Goal: Task Accomplishment & Management: Use online tool/utility

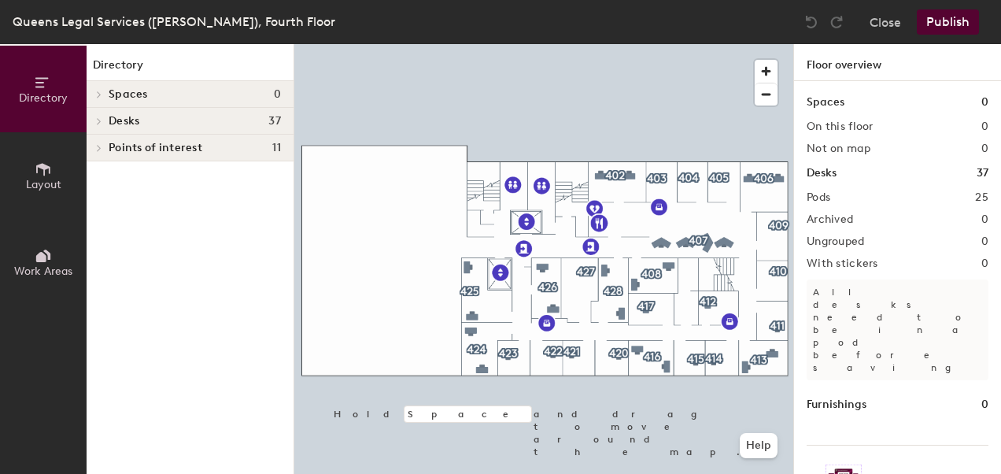
click at [30, 165] on button "Layout" at bounding box center [43, 175] width 87 height 87
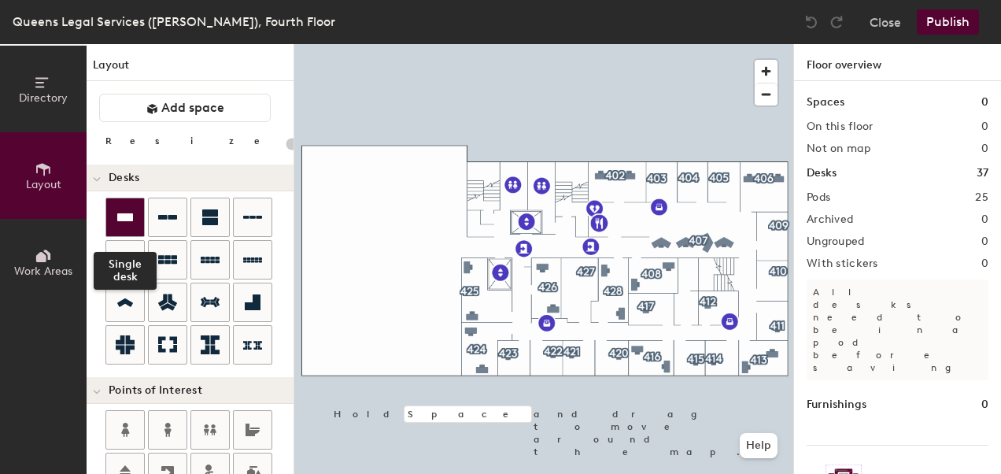
click at [124, 219] on icon at bounding box center [125, 217] width 16 height 8
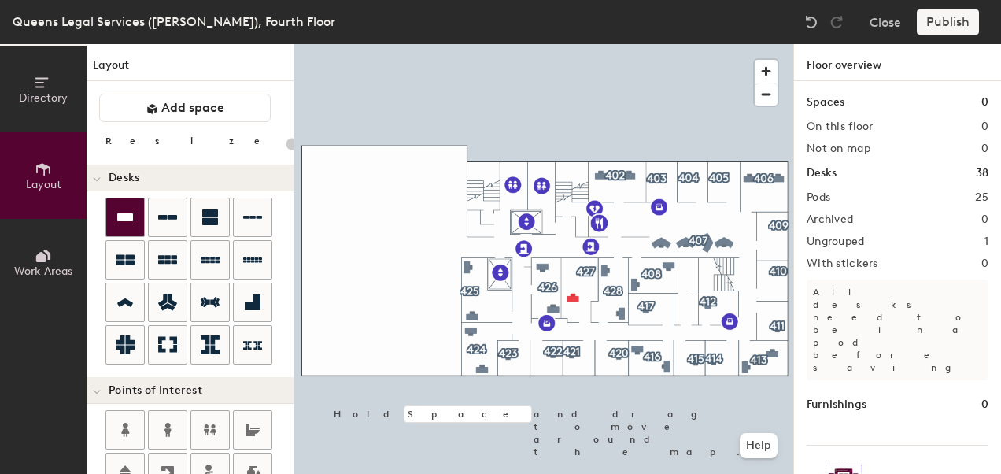
click at [125, 213] on icon at bounding box center [125, 217] width 16 height 8
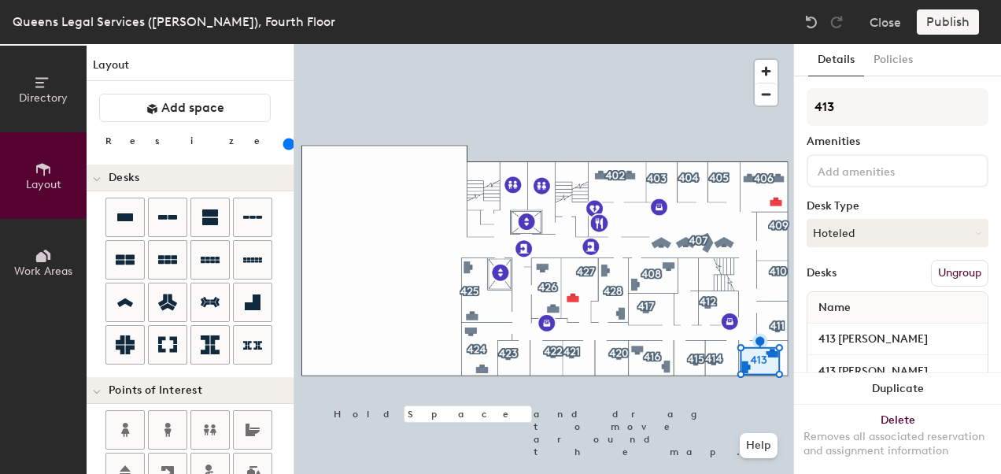
click at [962, 272] on button "Ungroup" at bounding box center [959, 273] width 57 height 27
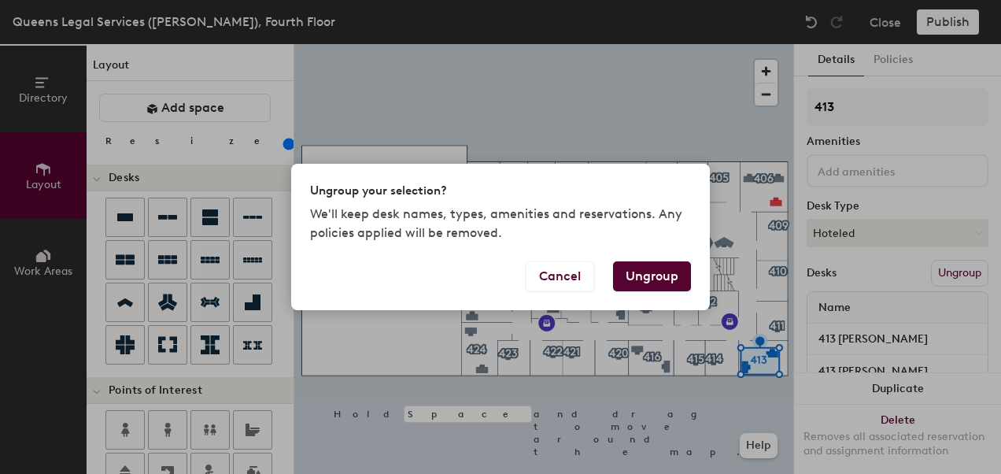
click at [648, 280] on button "Ungroup" at bounding box center [652, 276] width 78 height 30
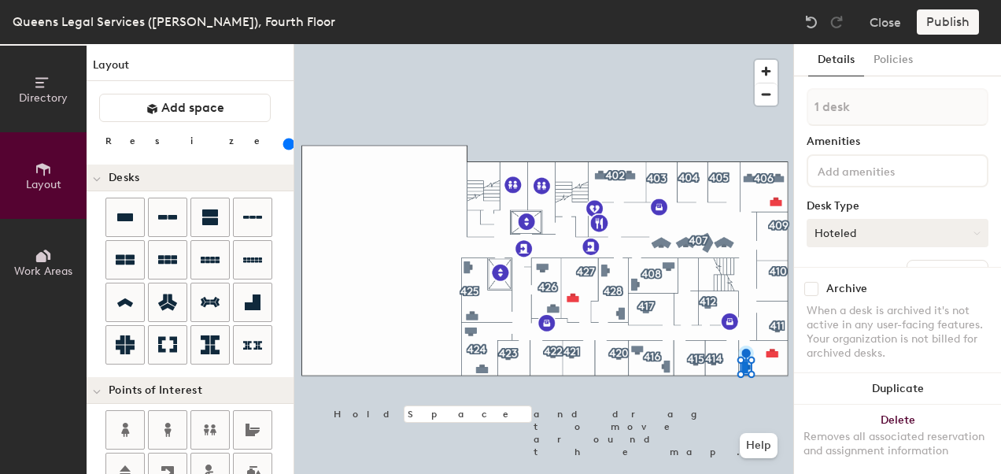
click at [871, 238] on button "Hoteled" at bounding box center [898, 233] width 182 height 28
click at [875, 199] on div "1 desk Amenities Desk Type Hoteled Assigned Hot Hoteled Desks Create group Name…" at bounding box center [898, 226] width 182 height 277
click at [819, 28] on img at bounding box center [812, 22] width 16 height 16
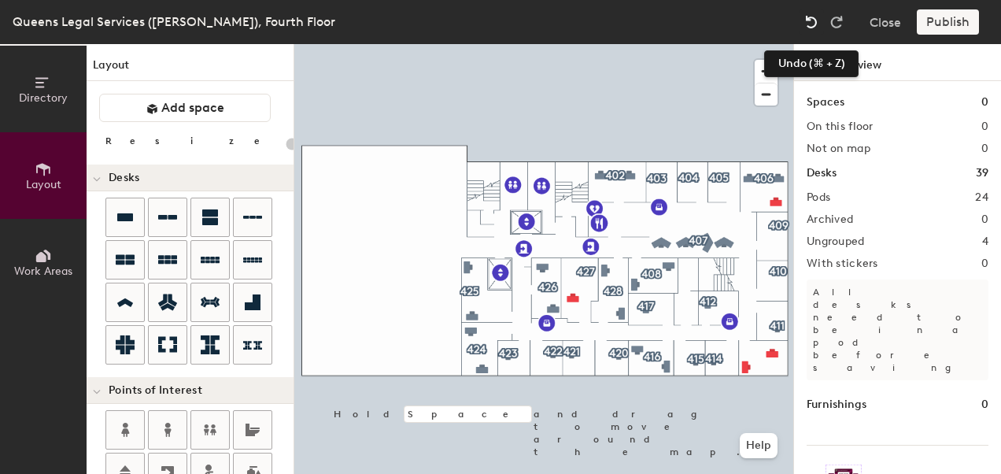
click at [812, 19] on img at bounding box center [812, 22] width 16 height 16
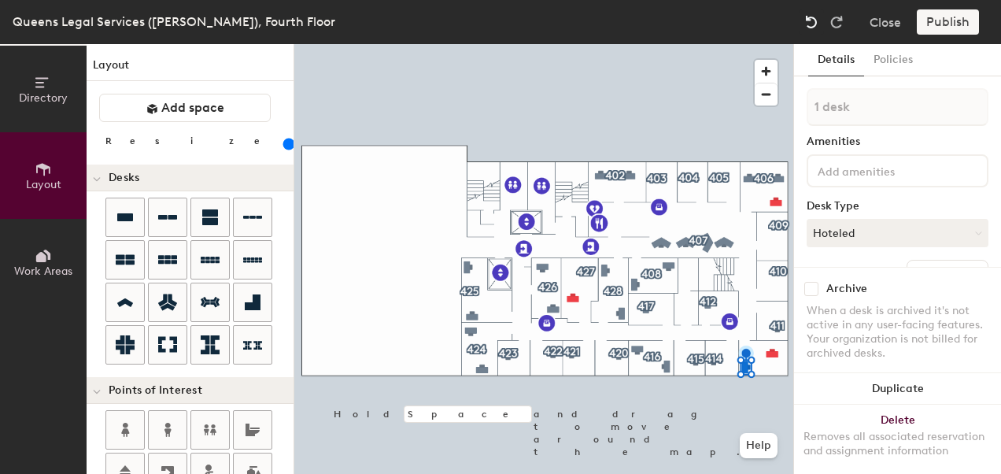
click at [812, 19] on img at bounding box center [812, 22] width 16 height 16
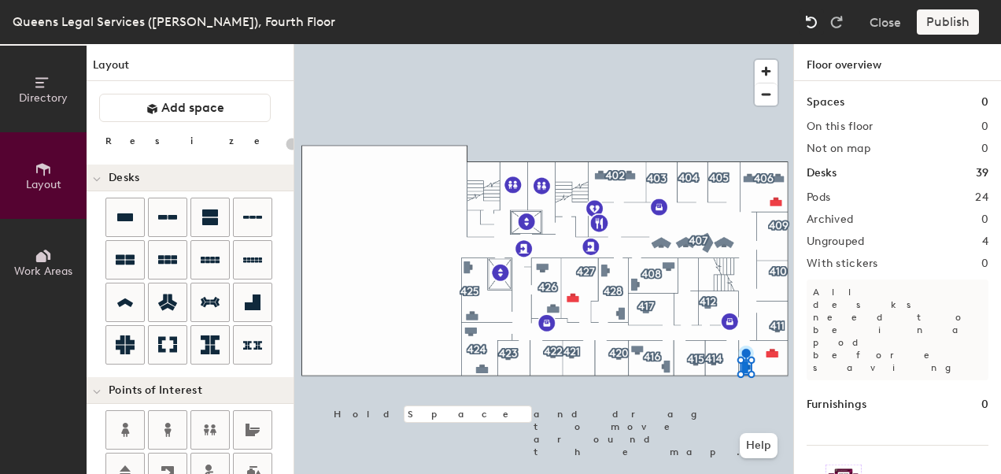
click at [812, 19] on img at bounding box center [812, 22] width 16 height 16
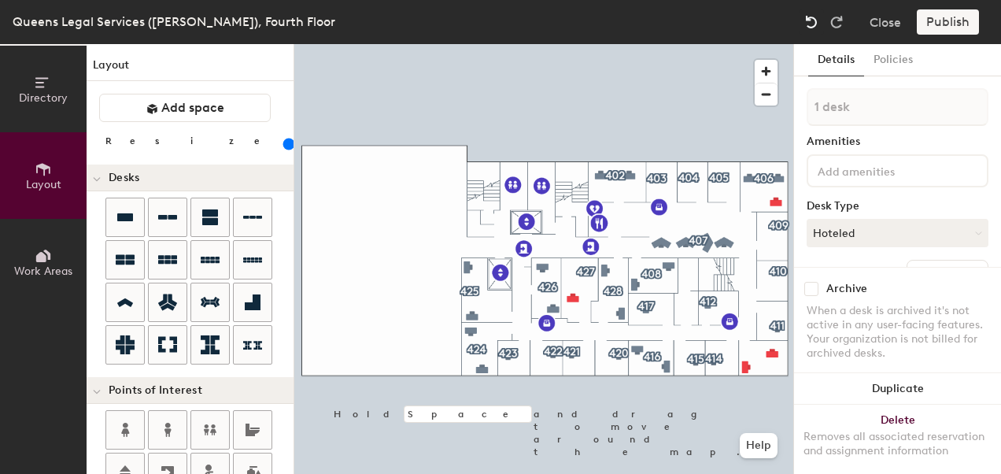
click at [812, 19] on img at bounding box center [812, 22] width 16 height 16
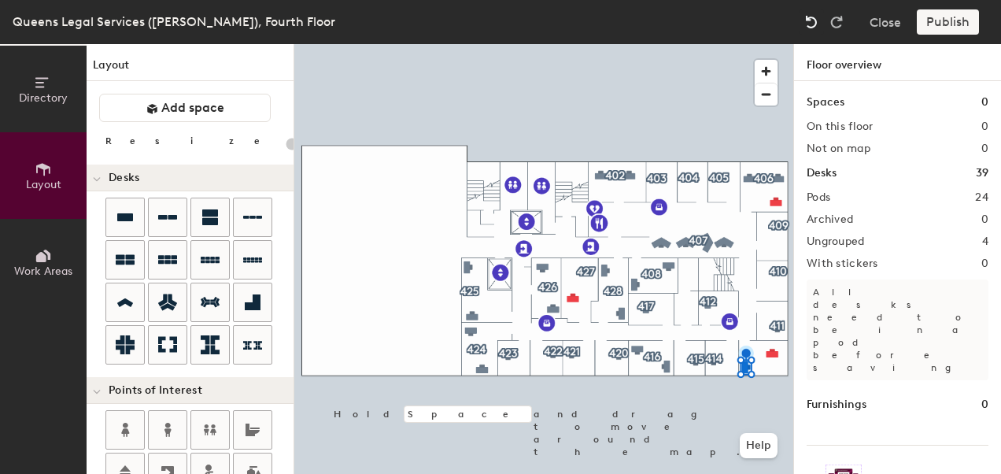
click at [812, 19] on img at bounding box center [812, 22] width 16 height 16
type input "160"
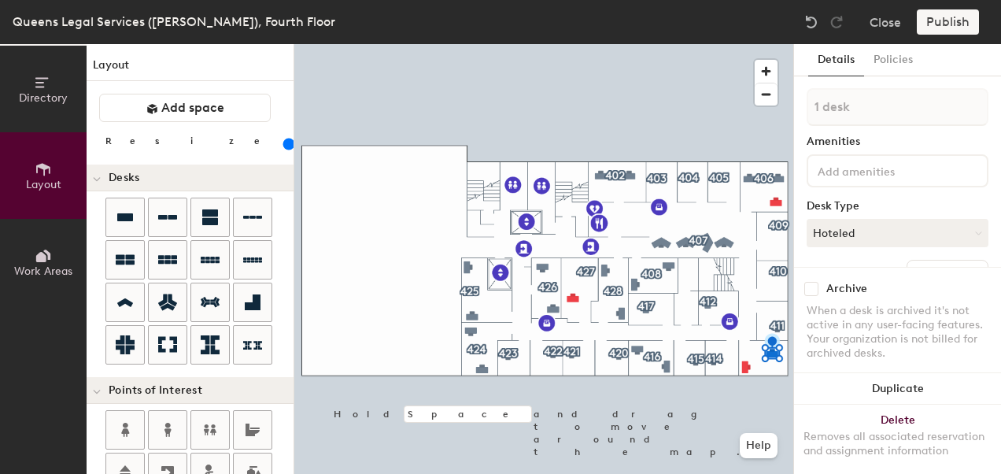
click at [812, 282] on input "checkbox" at bounding box center [811, 289] width 14 height 14
checkbox input "true"
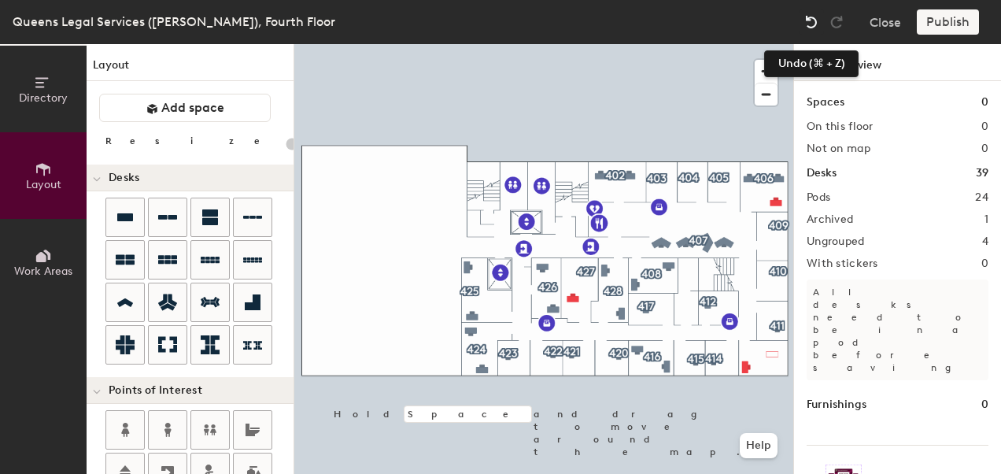
click at [814, 18] on img at bounding box center [812, 22] width 16 height 16
type input "160"
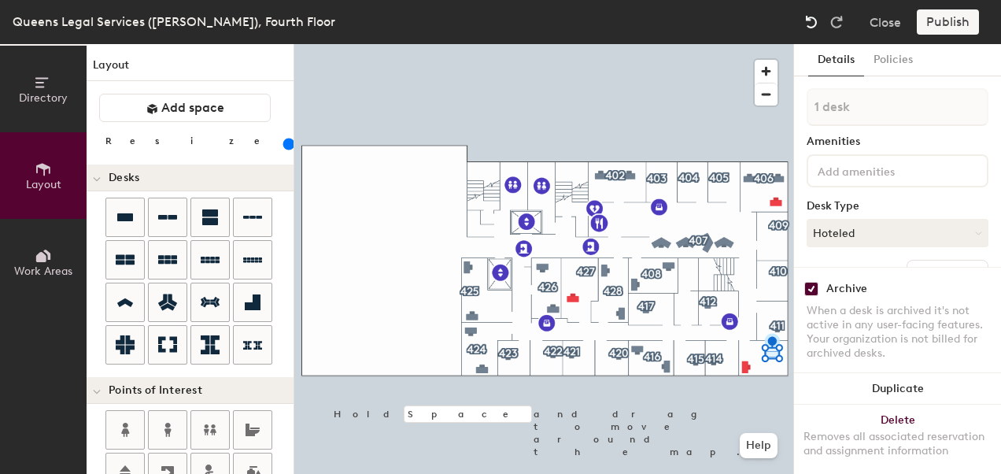
click at [814, 18] on img at bounding box center [812, 22] width 16 height 16
checkbox input "false"
click at [883, 17] on button "Close" at bounding box center [885, 21] width 31 height 25
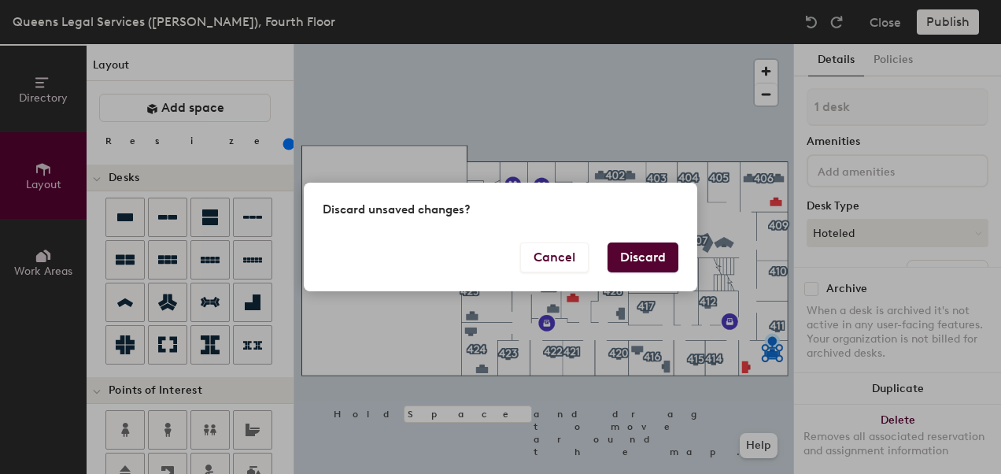
click at [639, 241] on div "Discard unsaved changes?" at bounding box center [501, 212] width 394 height 59
click at [642, 255] on button "Discard" at bounding box center [643, 257] width 71 height 30
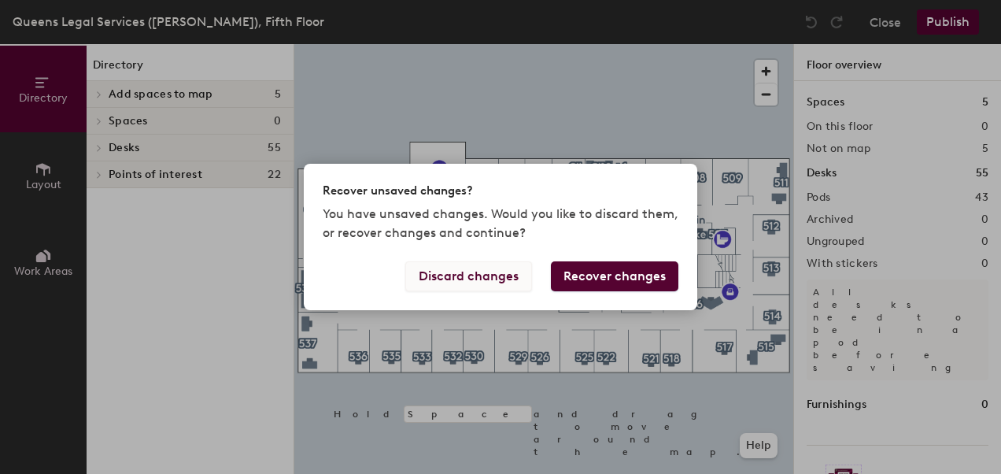
click at [486, 276] on button "Discard changes" at bounding box center [468, 276] width 127 height 30
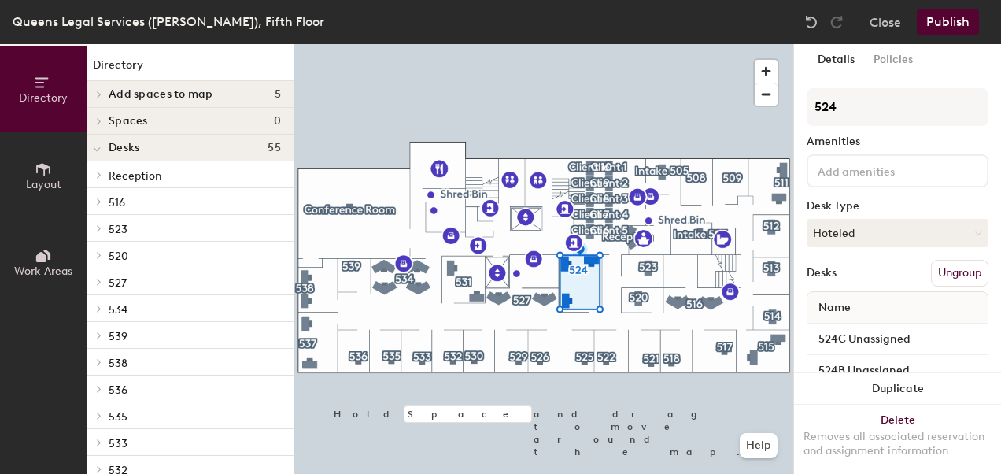
click at [939, 268] on button "Ungroup" at bounding box center [959, 273] width 57 height 27
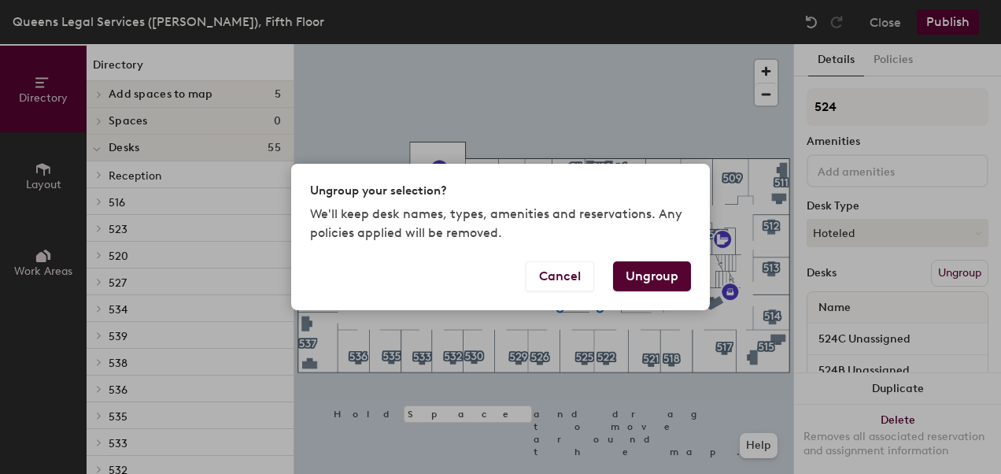
click at [678, 274] on button "Ungroup" at bounding box center [652, 276] width 78 height 30
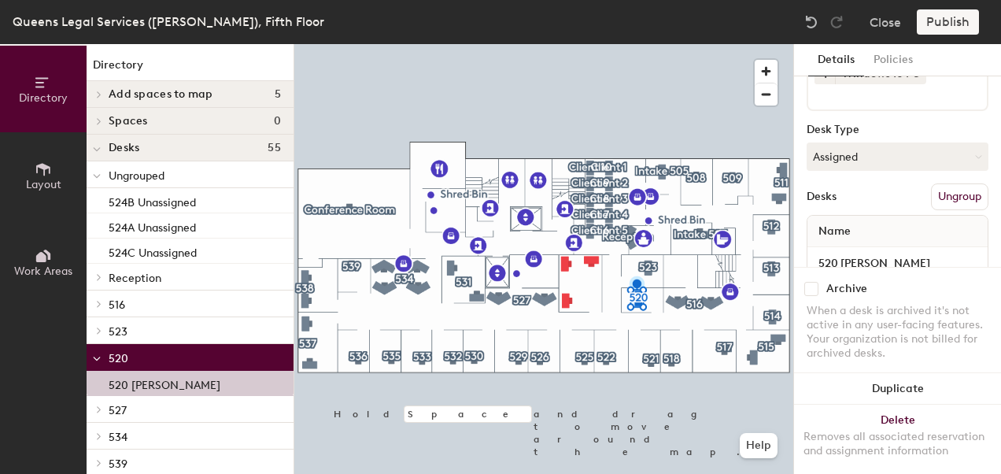
scroll to position [147, 0]
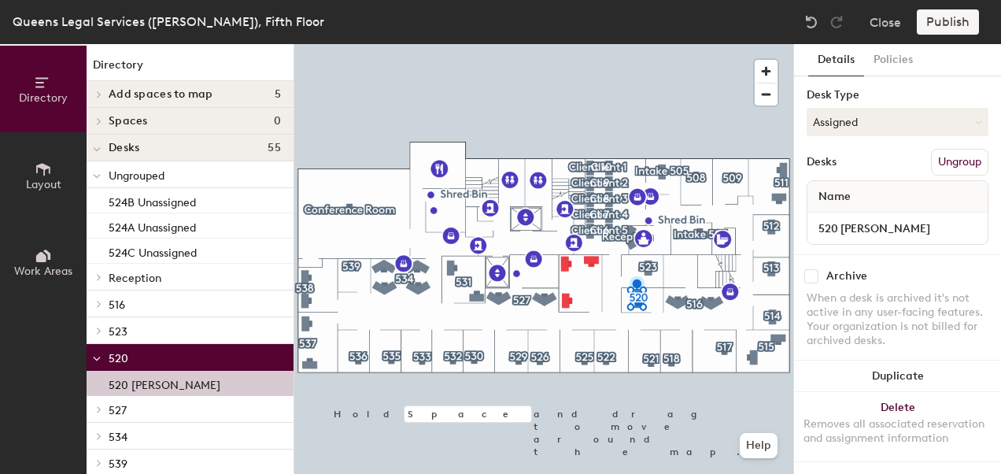
click at [948, 149] on button "Ungroup" at bounding box center [959, 162] width 57 height 27
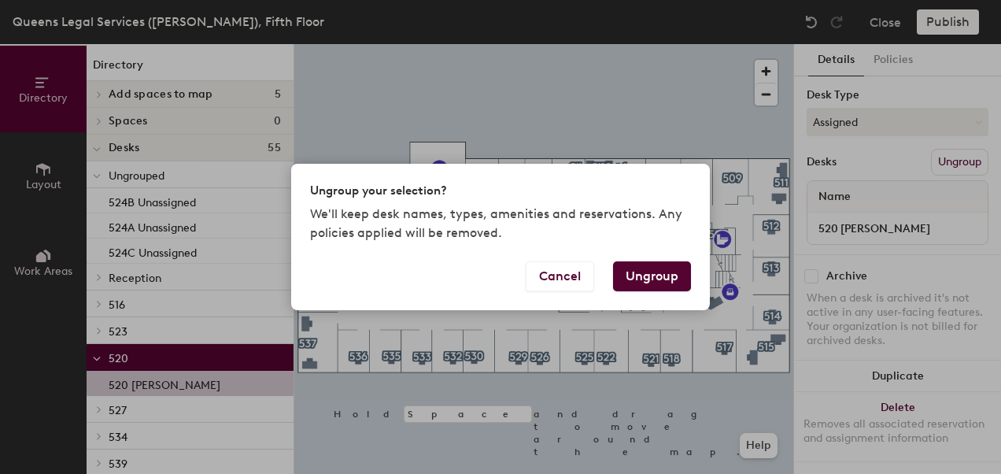
click at [660, 277] on button "Ungroup" at bounding box center [652, 276] width 78 height 30
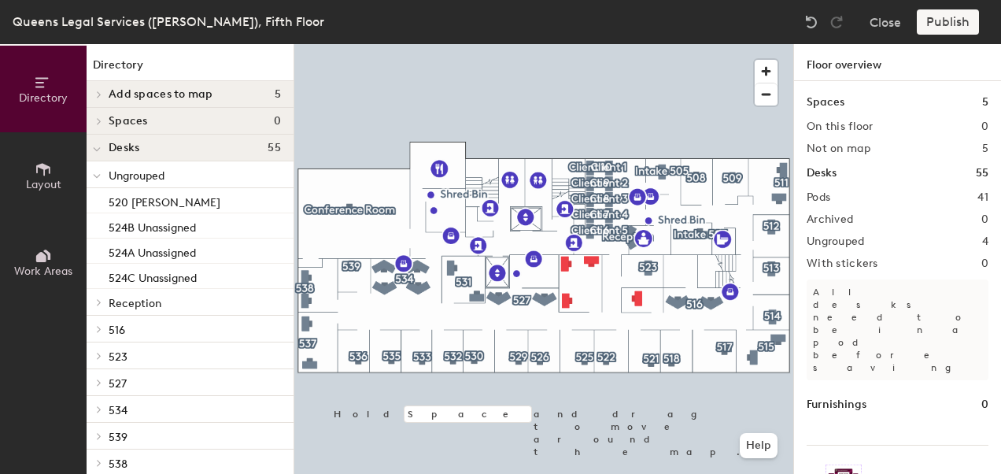
click at [131, 146] on span "Desks" at bounding box center [124, 148] width 31 height 13
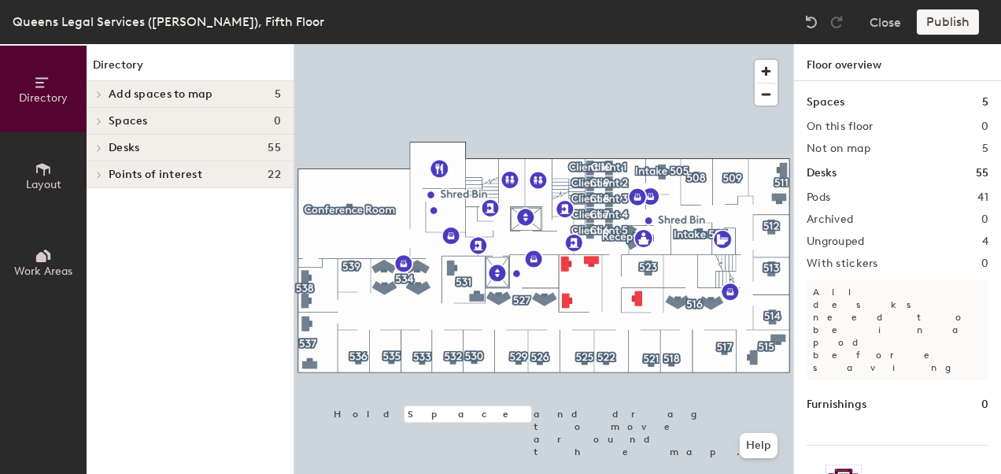
click at [148, 144] on h4 "Desks 55" at bounding box center [195, 148] width 172 height 13
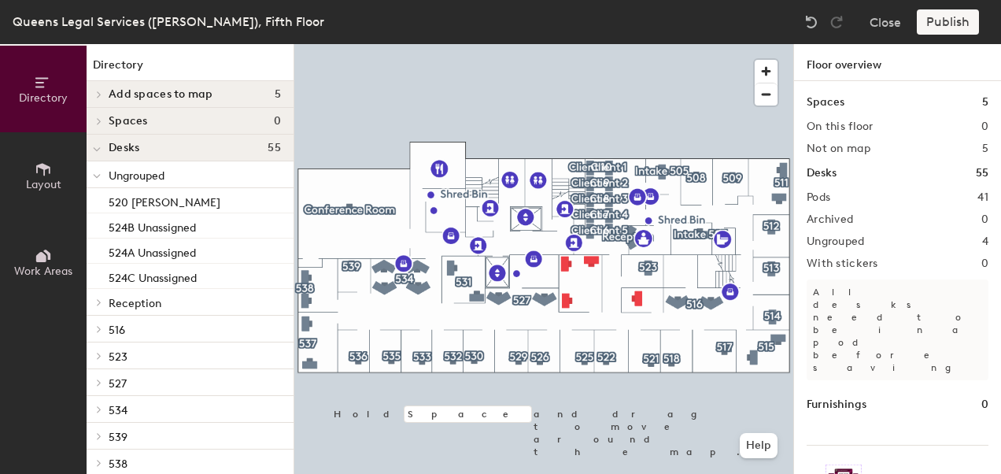
click at [46, 182] on span "Layout" at bounding box center [43, 184] width 35 height 13
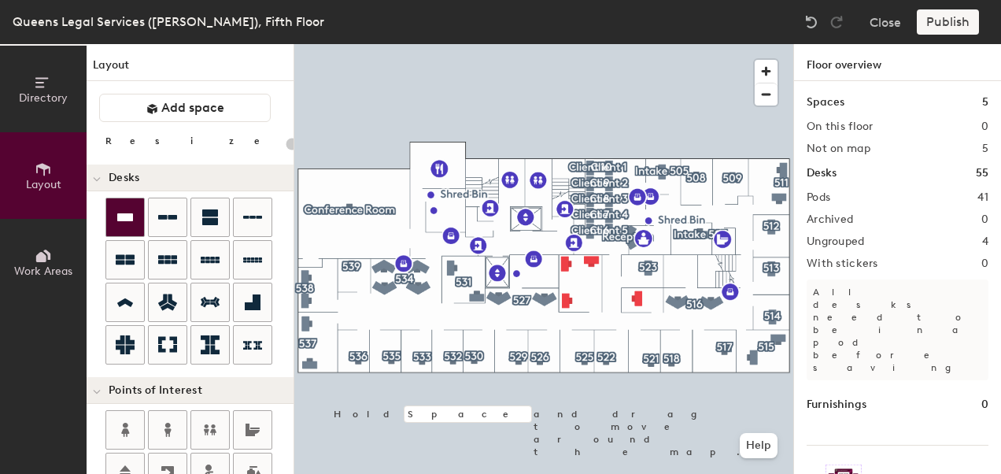
drag, startPoint x: 107, startPoint y: 209, endPoint x: 116, endPoint y: 214, distance: 10.6
click at [116, 214] on div at bounding box center [125, 217] width 38 height 38
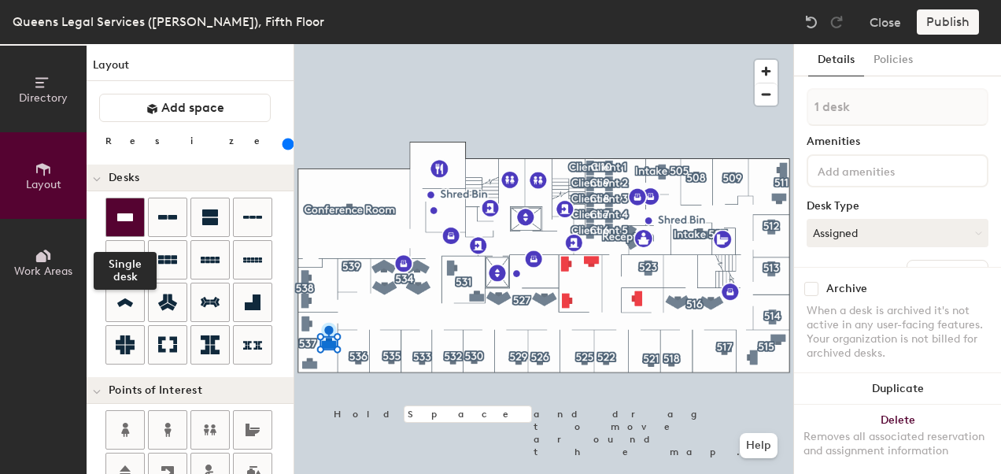
click at [124, 214] on icon at bounding box center [125, 217] width 16 height 8
click at [116, 208] on icon at bounding box center [125, 217] width 19 height 19
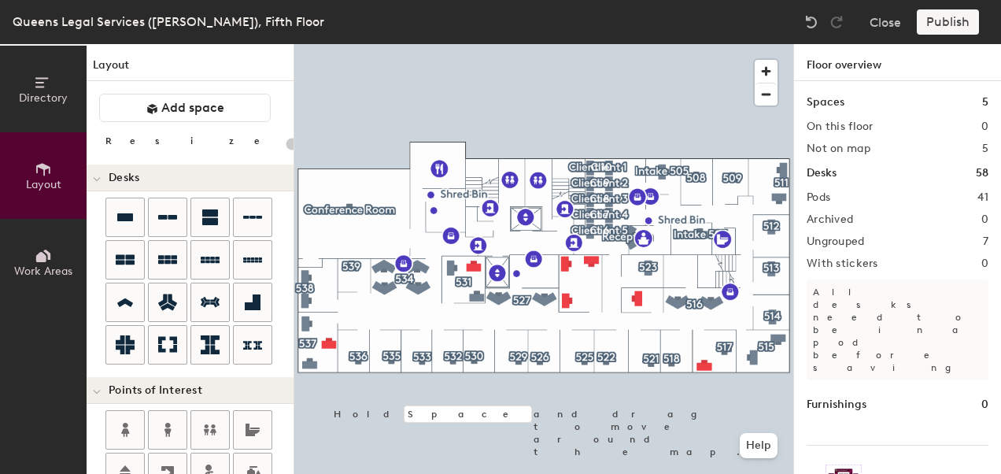
type input "200"
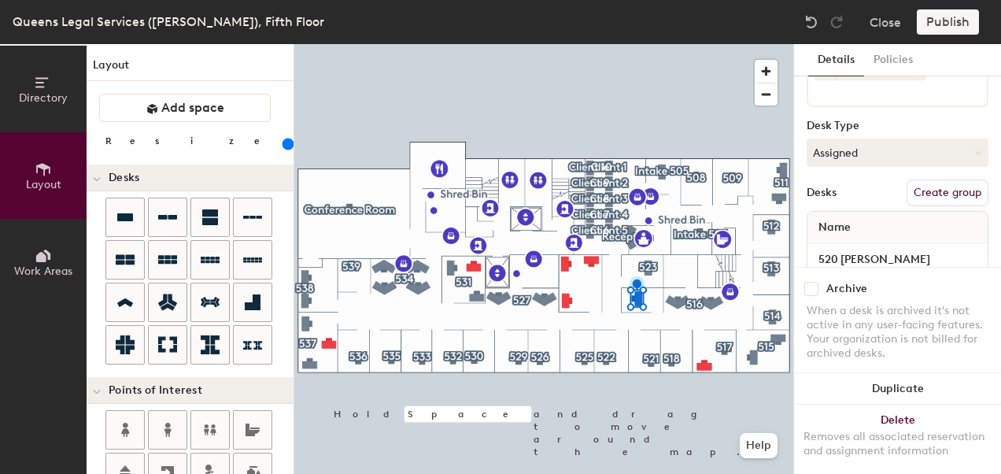
scroll to position [109, 0]
click at [845, 222] on span "Name" at bounding box center [835, 223] width 48 height 28
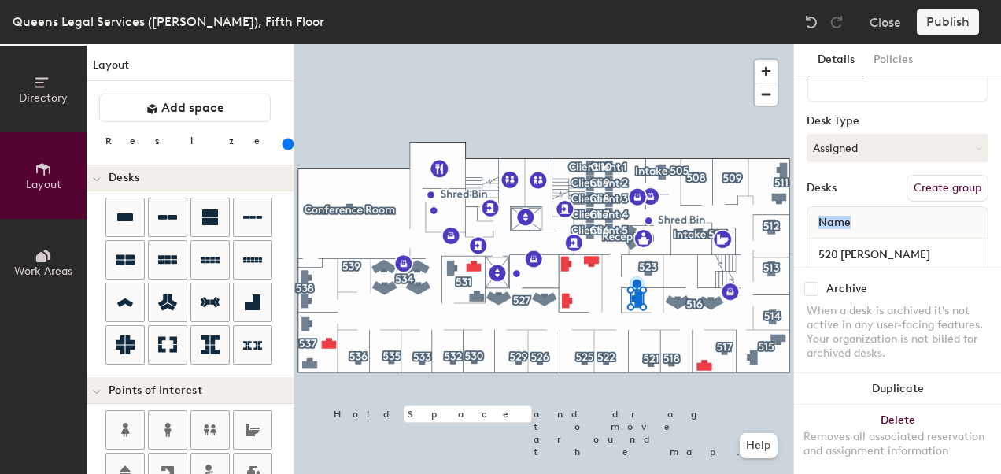
click at [845, 222] on span "Name" at bounding box center [835, 223] width 48 height 28
click at [867, 214] on div "Name" at bounding box center [898, 222] width 180 height 31
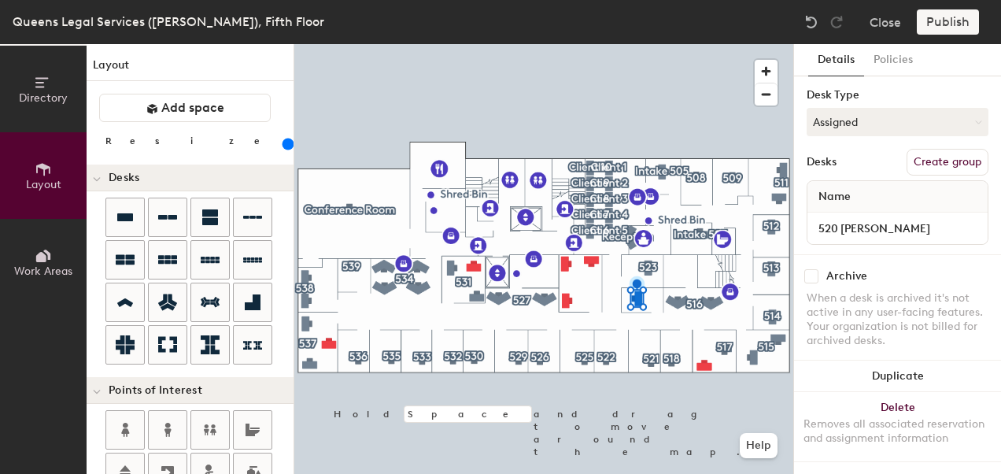
scroll to position [147, 0]
click at [858, 217] on input "520 Barrow" at bounding box center [898, 228] width 174 height 22
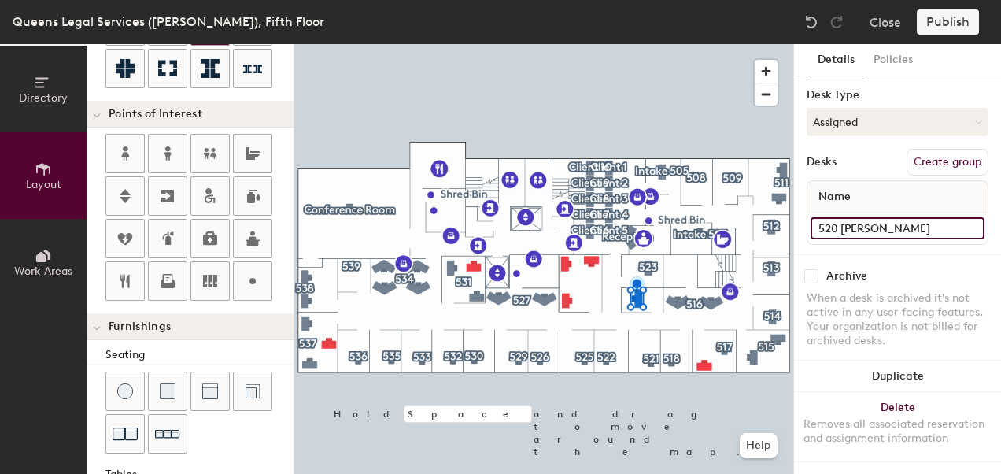
scroll to position [512, 0]
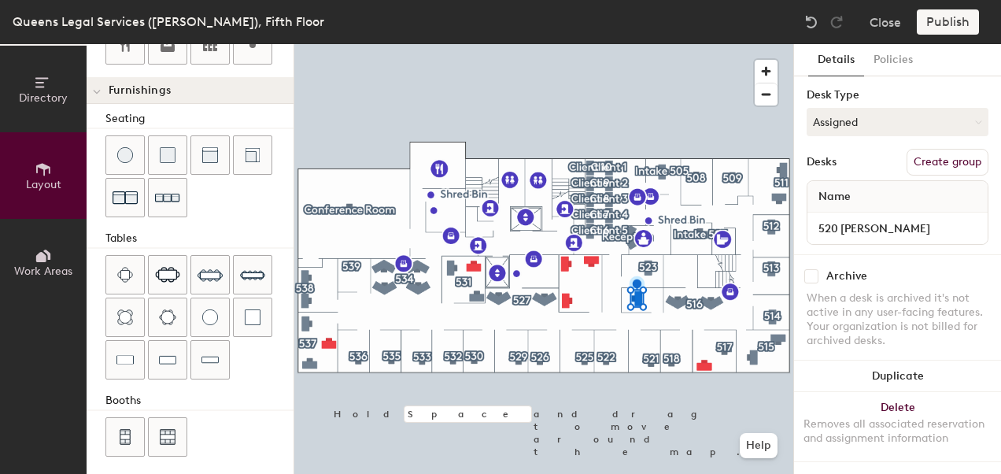
click at [52, 112] on button "Directory" at bounding box center [43, 89] width 87 height 87
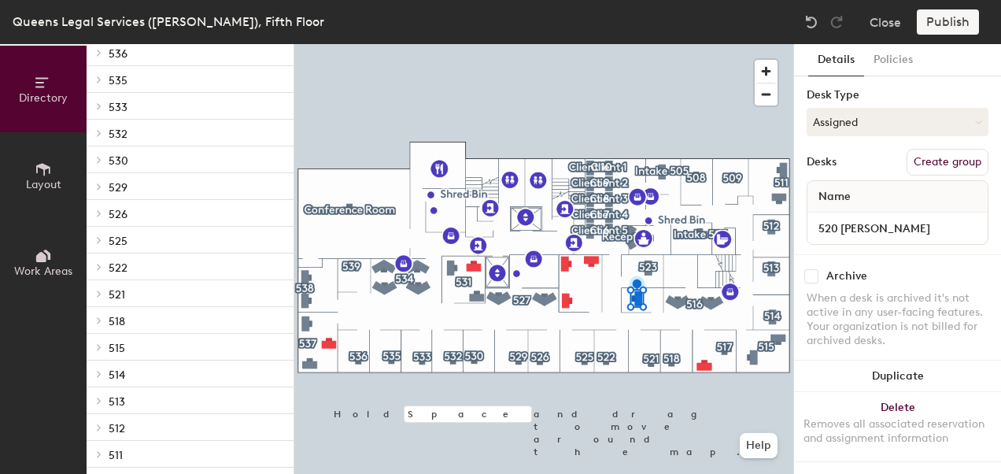
scroll to position [0, 0]
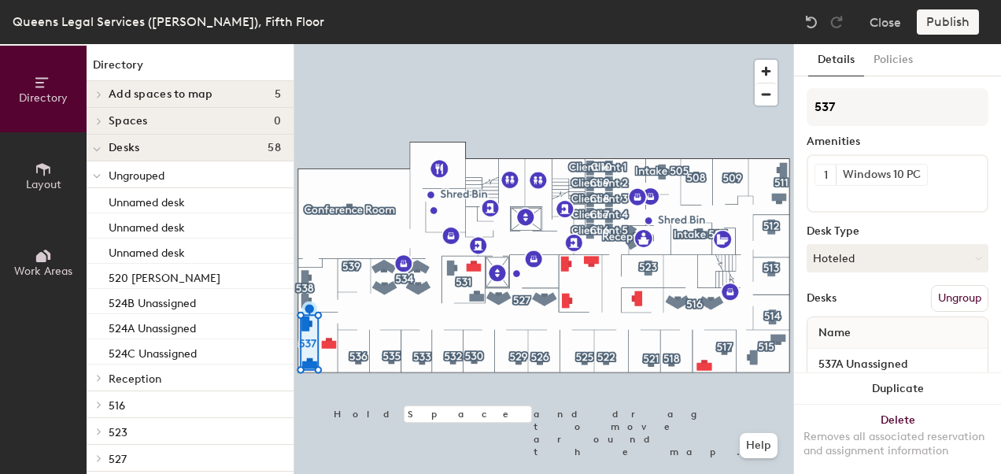
click at [952, 293] on button "Ungroup" at bounding box center [959, 298] width 57 height 27
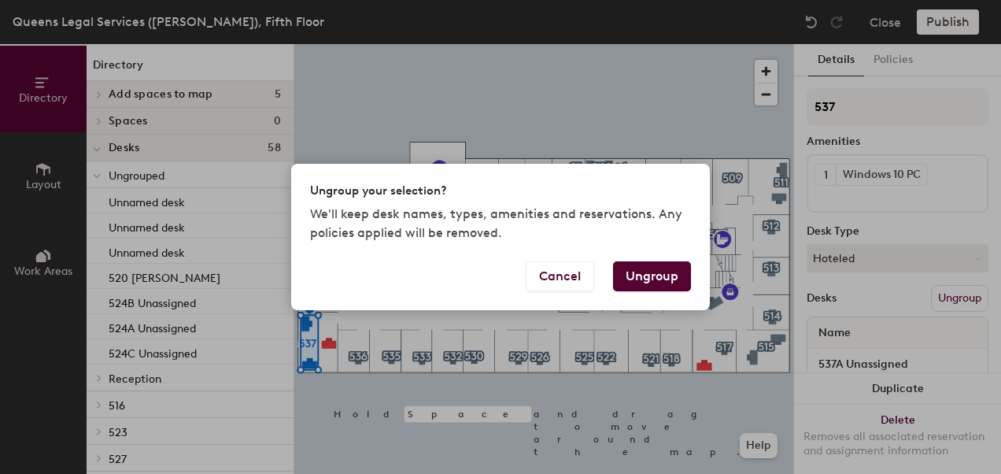
click at [630, 271] on button "Ungroup" at bounding box center [652, 276] width 78 height 30
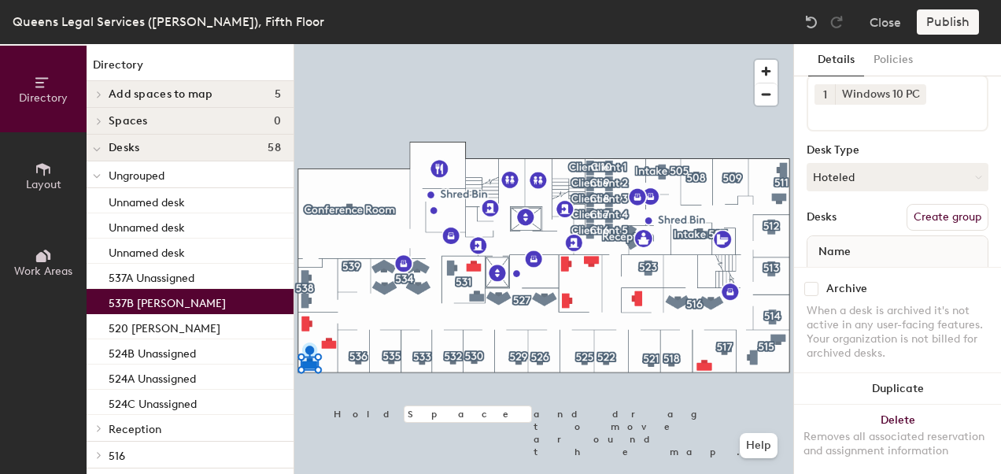
scroll to position [87, 0]
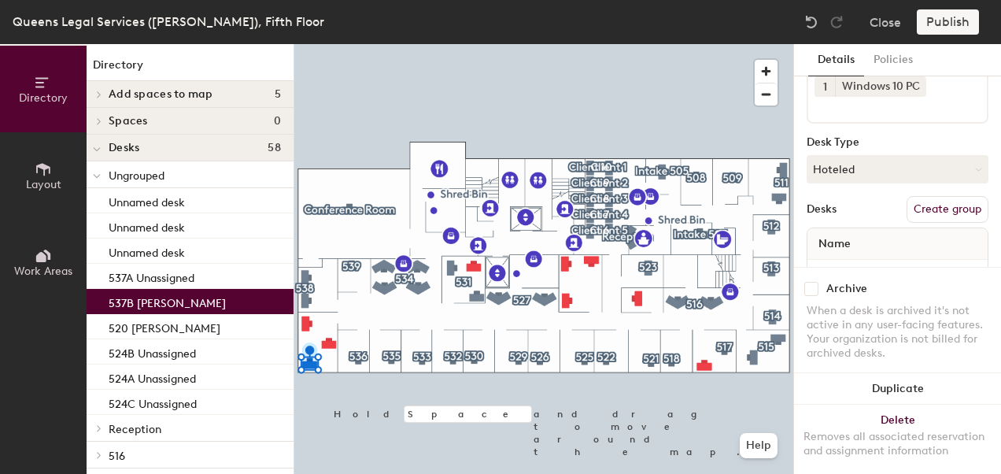
click at [952, 213] on button "Create group" at bounding box center [948, 209] width 82 height 27
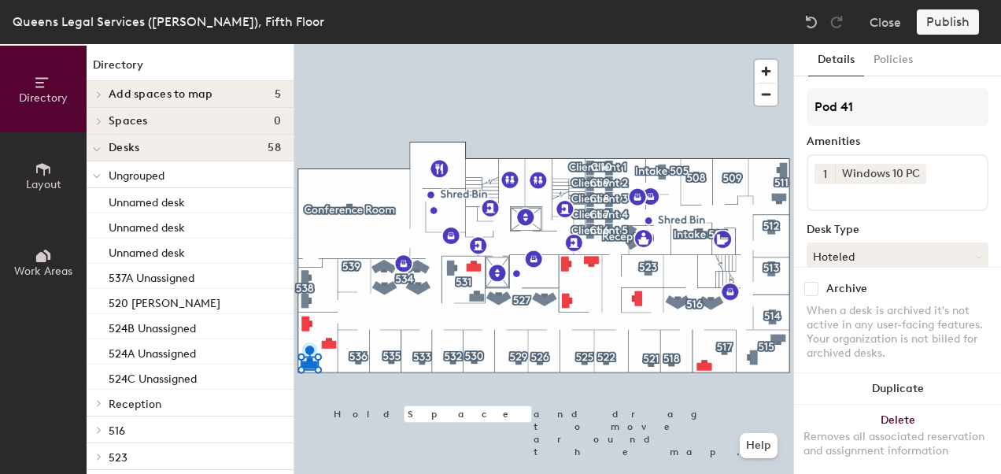
scroll to position [0, 0]
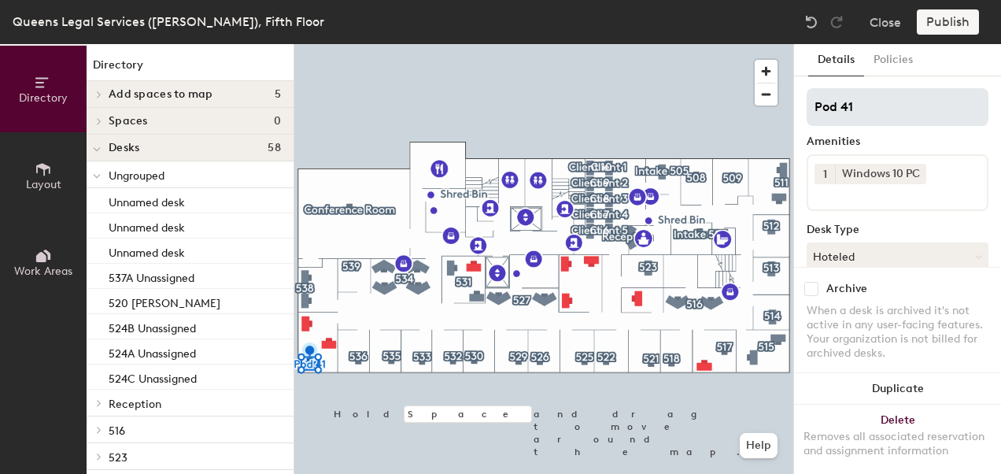
click at [860, 101] on input "Pod 41" at bounding box center [898, 107] width 182 height 38
type input "537"
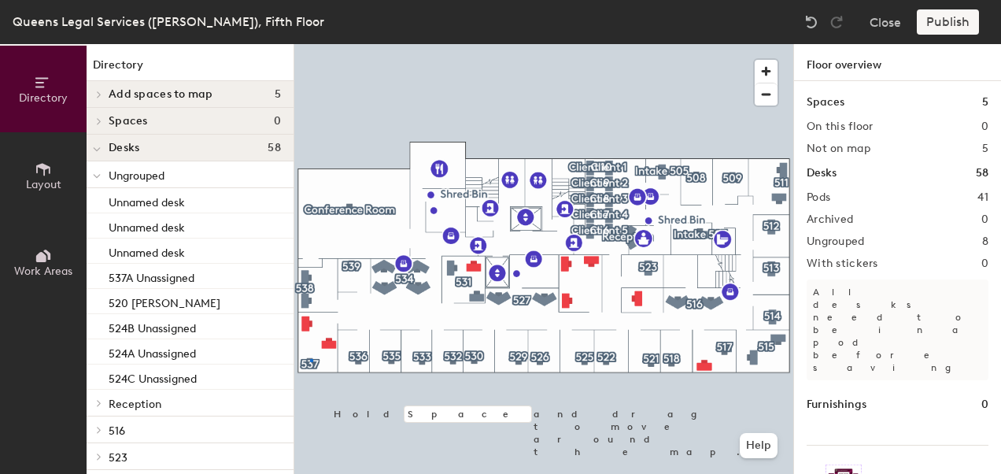
click at [310, 44] on div at bounding box center [543, 44] width 499 height 0
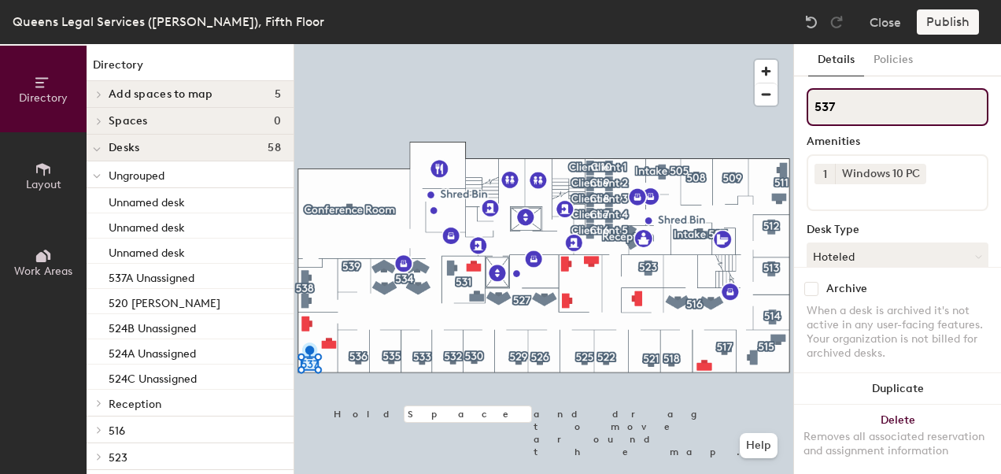
click at [845, 107] on input "537" at bounding box center [898, 107] width 182 height 38
click at [839, 114] on input "537" at bounding box center [898, 107] width 182 height 38
type input "5"
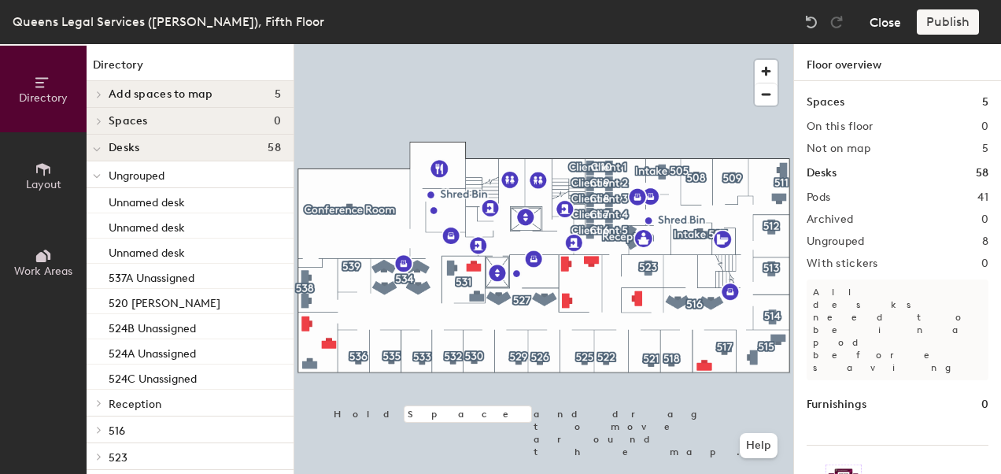
click at [888, 23] on button "Close" at bounding box center [885, 21] width 31 height 25
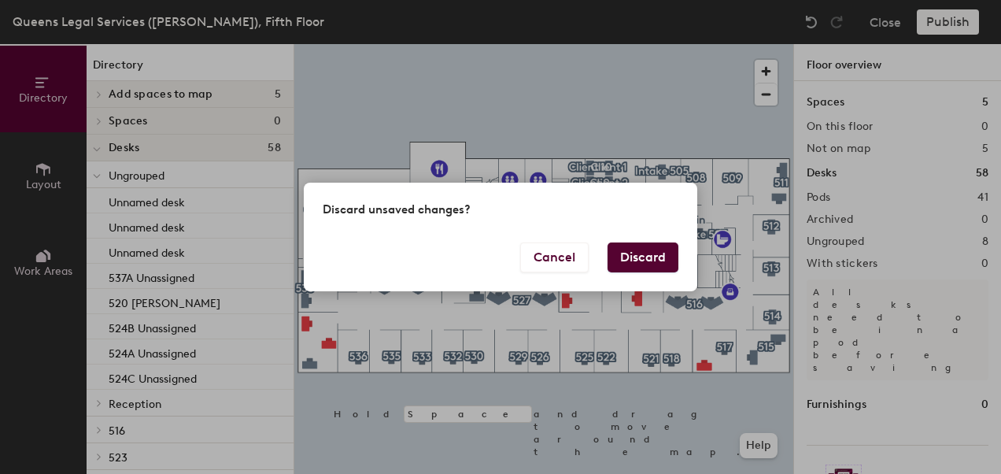
click at [650, 255] on button "Discard" at bounding box center [643, 257] width 71 height 30
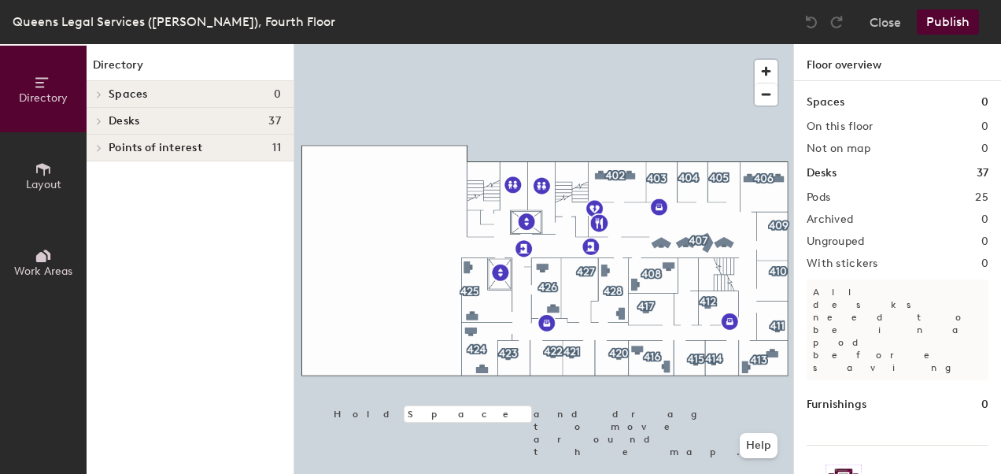
click at [43, 178] on span "Layout" at bounding box center [43, 184] width 35 height 13
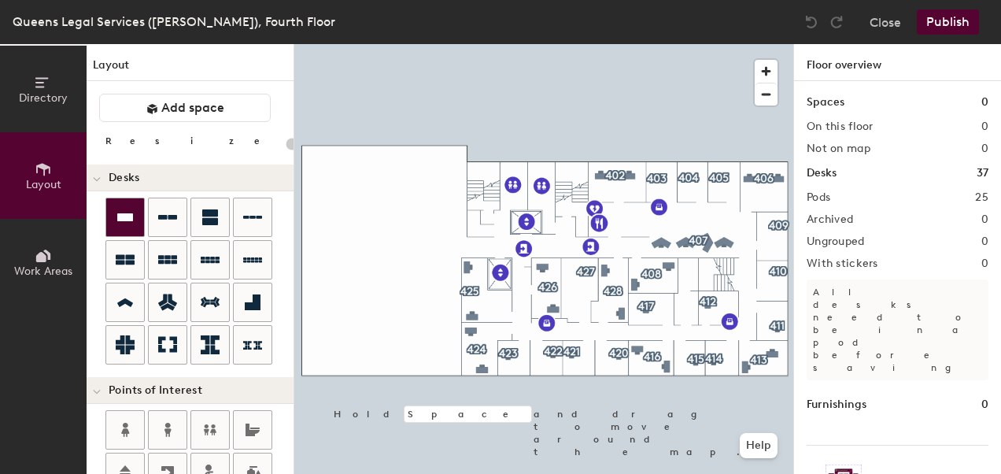
click at [133, 220] on icon at bounding box center [125, 217] width 19 height 19
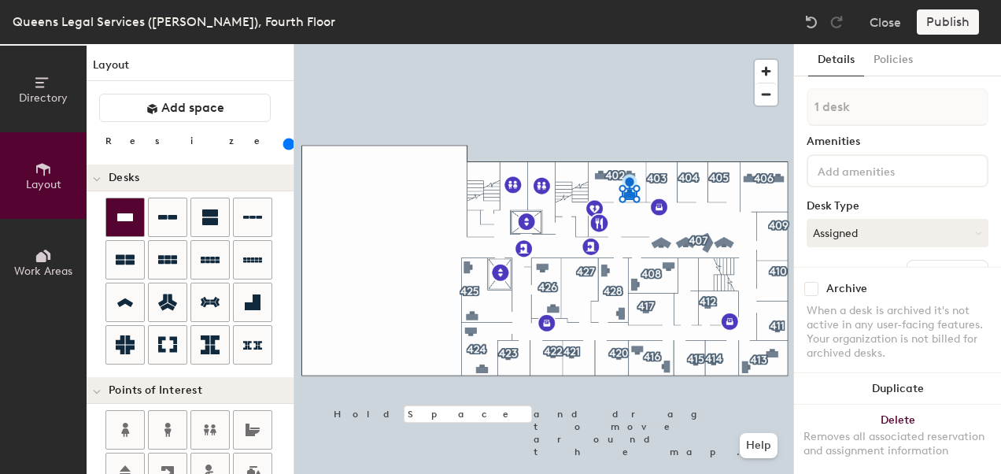
click at [124, 209] on icon at bounding box center [125, 217] width 19 height 19
click at [120, 214] on icon at bounding box center [125, 217] width 16 height 8
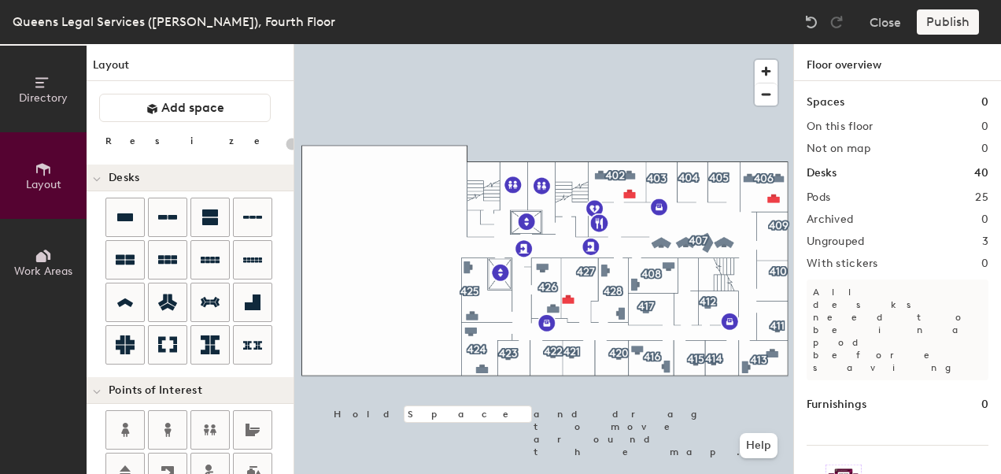
type input "20"
click at [25, 112] on button "Directory" at bounding box center [43, 89] width 87 height 87
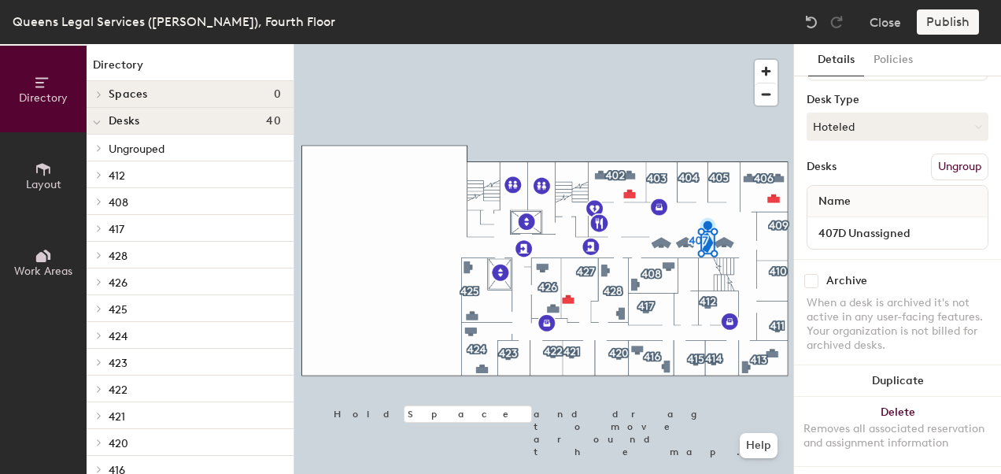
scroll to position [108, 0]
click at [949, 162] on button "Ungroup" at bounding box center [959, 165] width 57 height 27
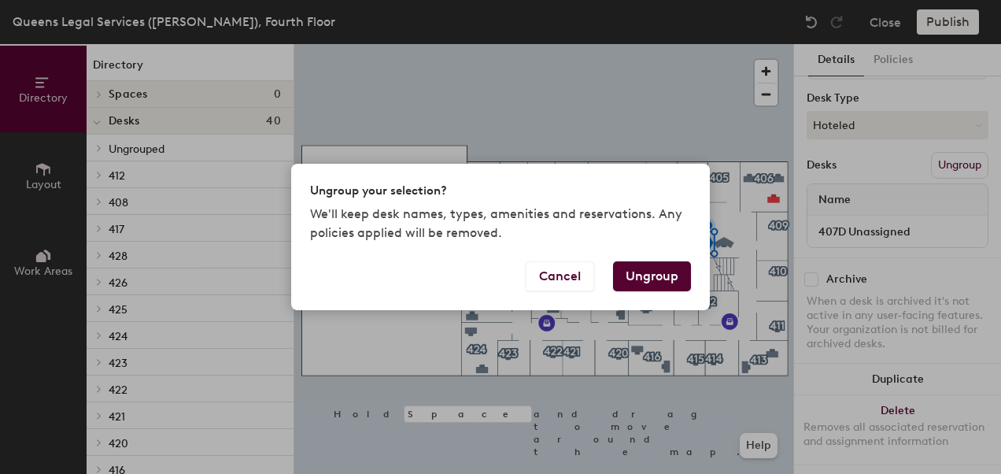
click at [652, 261] on button "Ungroup" at bounding box center [652, 276] width 78 height 30
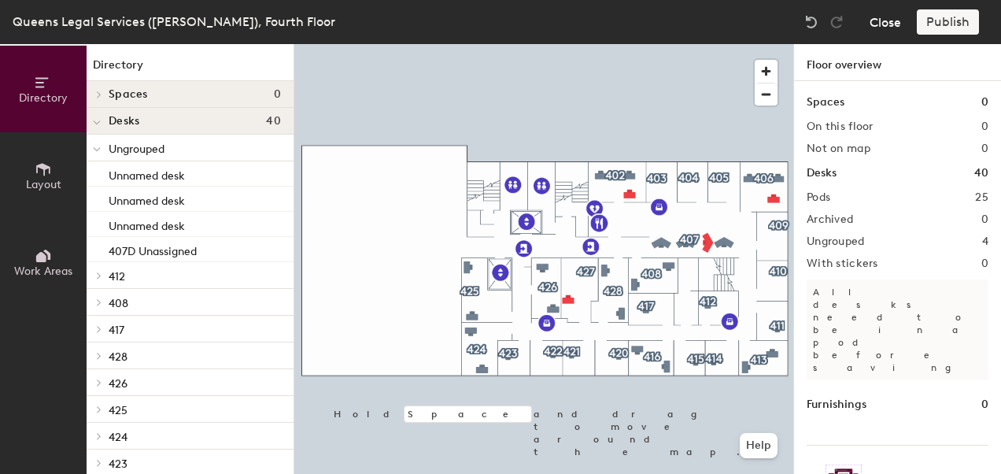
click at [880, 21] on button "Close" at bounding box center [885, 21] width 31 height 25
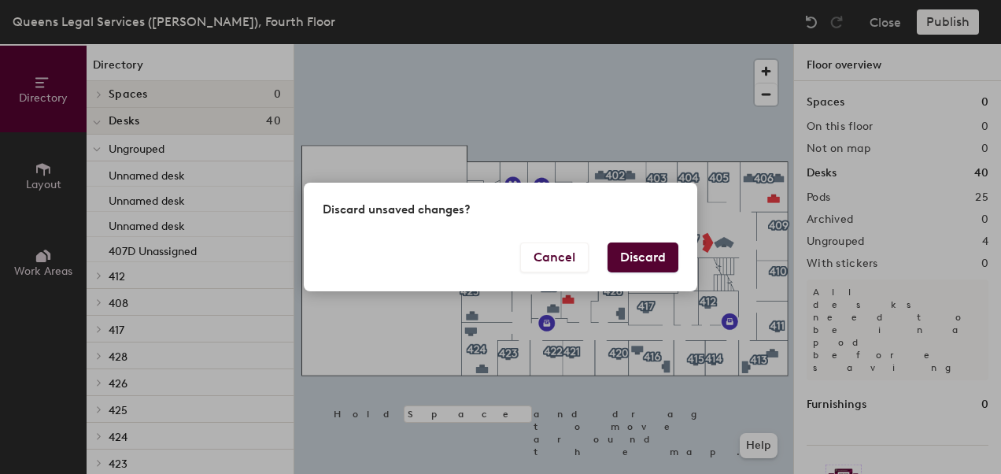
click at [639, 249] on button "Discard" at bounding box center [643, 257] width 71 height 30
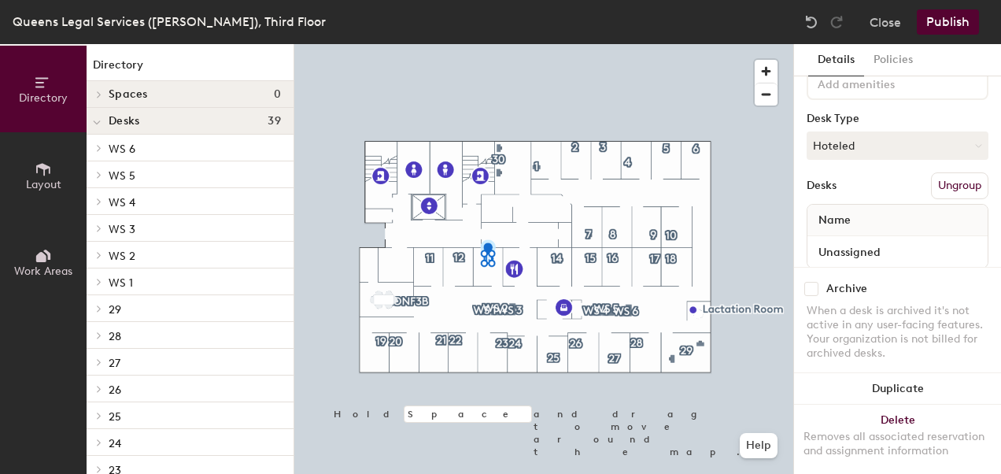
scroll to position [88, 0]
click at [934, 188] on button "Ungroup" at bounding box center [959, 185] width 57 height 27
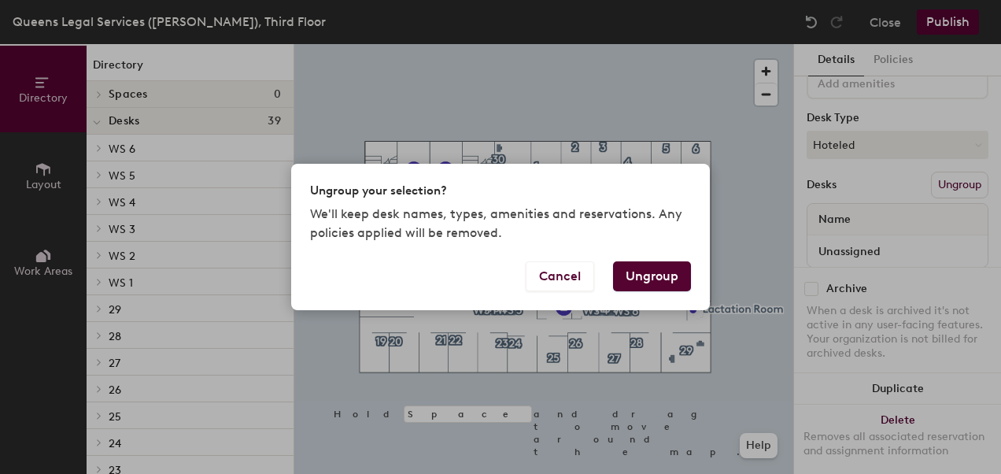
click at [664, 279] on button "Ungroup" at bounding box center [652, 276] width 78 height 30
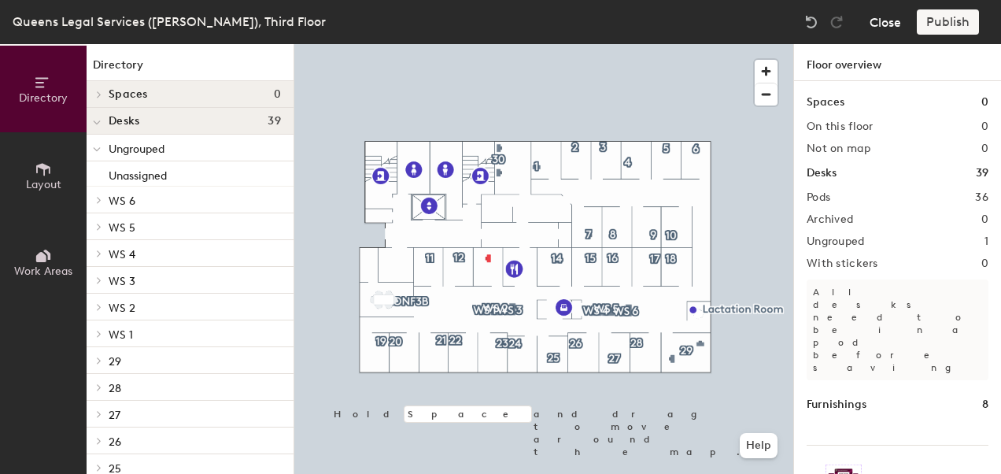
click at [890, 20] on button "Close" at bounding box center [885, 21] width 31 height 25
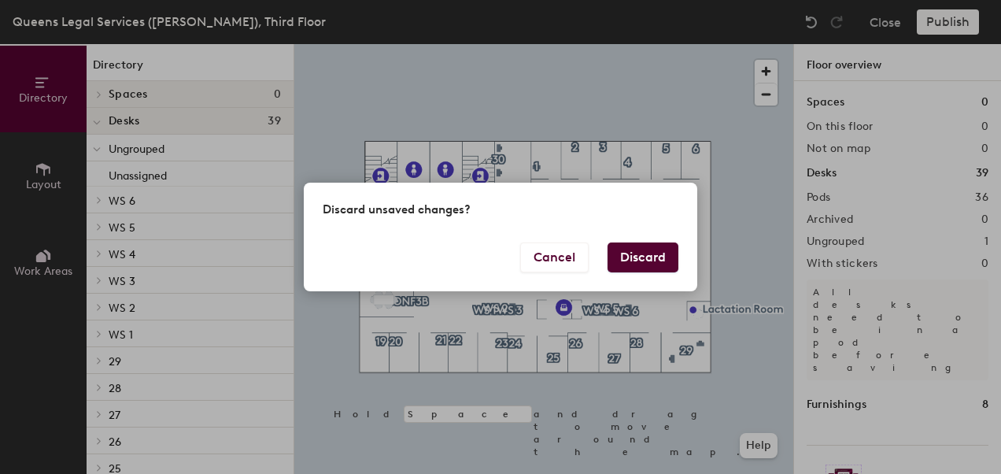
click at [632, 264] on button "Discard" at bounding box center [643, 257] width 71 height 30
